Goal: Task Accomplishment & Management: Manage account settings

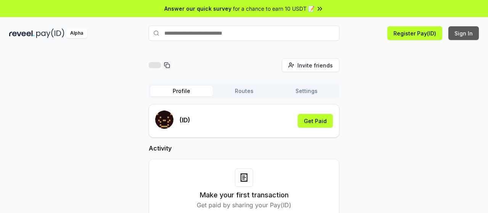
click at [462, 35] on button "Sign In" at bounding box center [463, 33] width 30 height 14
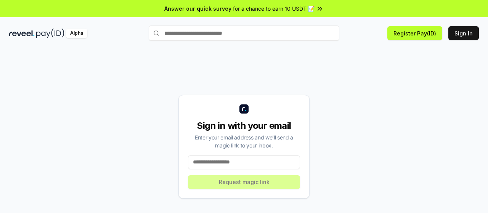
click at [249, 165] on input at bounding box center [244, 162] width 112 height 14
type input "**********"
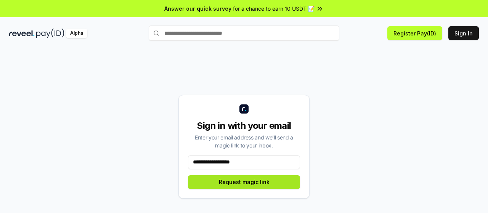
click at [255, 183] on button "Request magic link" at bounding box center [244, 182] width 112 height 14
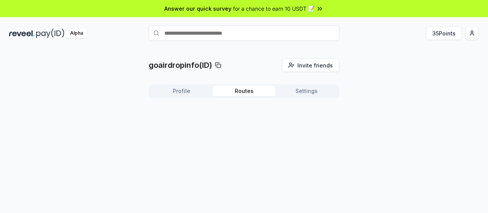
click at [250, 93] on button "Routes" at bounding box center [244, 91] width 62 height 11
drag, startPoint x: 299, startPoint y: 90, endPoint x: 270, endPoint y: 86, distance: 30.0
click at [299, 90] on button "Settings" at bounding box center [306, 91] width 62 height 11
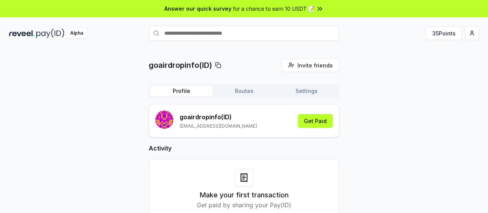
click at [197, 88] on button "Profile" at bounding box center [181, 91] width 62 height 11
click at [321, 124] on button "Get Paid" at bounding box center [315, 121] width 35 height 14
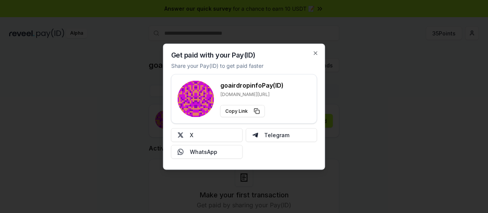
click at [317, 59] on div "Get paid with your Pay(ID) Share your Pay(ID) to get paid faster goairdropinfo …" at bounding box center [244, 106] width 162 height 126
click at [312, 50] on icon "button" at bounding box center [315, 53] width 6 height 6
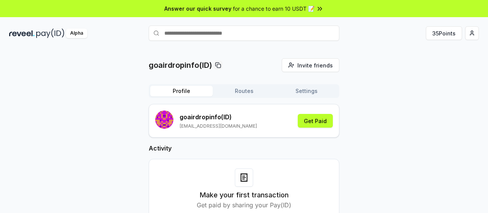
click at [473, 33] on html "Answer our quick survey for a chance to earn 10 USDT 📝 Alpha 35 Points goairdro…" at bounding box center [244, 106] width 488 height 213
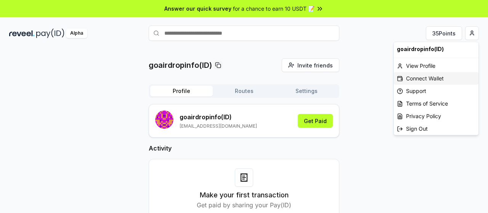
click at [440, 79] on div "Connect Wallet" at bounding box center [436, 78] width 85 height 13
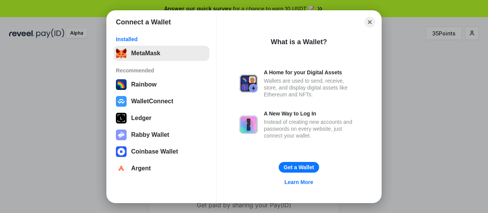
click at [142, 54] on button "MetaMask" at bounding box center [162, 53] width 96 height 15
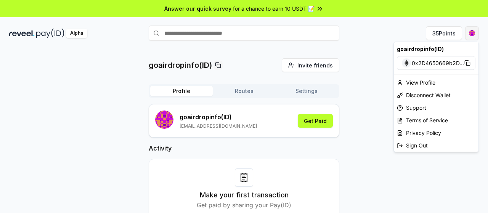
click at [472, 34] on html "Answer our quick survey for a chance to earn 10 USDT 📝 Alpha 35 Points goairdro…" at bounding box center [244, 106] width 488 height 213
click at [315, 66] on html "Answer our quick survey for a chance to earn 10 USDT 📝 Alpha 35 Points goairdro…" at bounding box center [244, 106] width 488 height 213
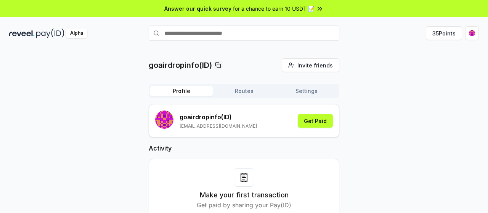
click at [315, 66] on span "Invite friends" at bounding box center [314, 65] width 35 height 8
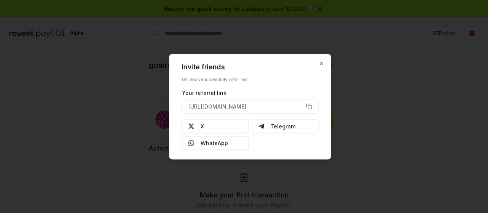
click at [373, 65] on div at bounding box center [244, 106] width 488 height 213
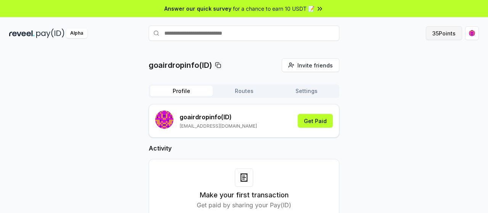
click at [447, 35] on button "35 Points" at bounding box center [444, 33] width 36 height 14
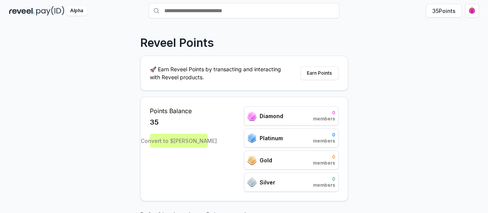
scroll to position [38, 0]
